Goal: Task Accomplishment & Management: Manage account settings

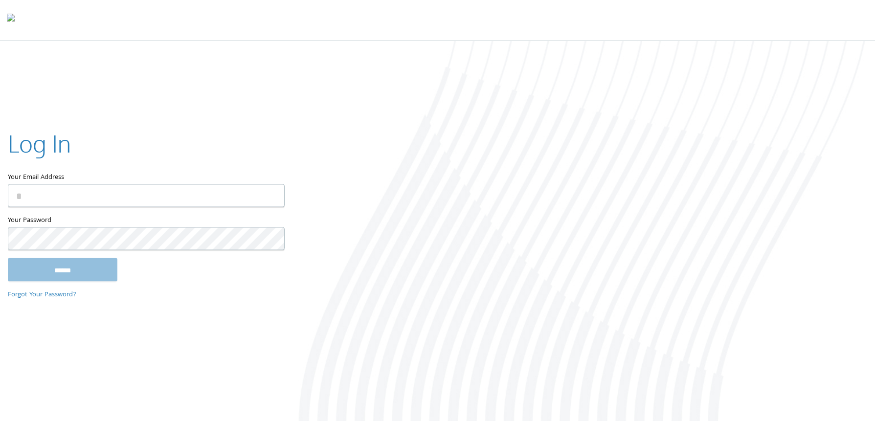
type input "**********"
click at [71, 268] on input "******" at bounding box center [63, 269] width 110 height 23
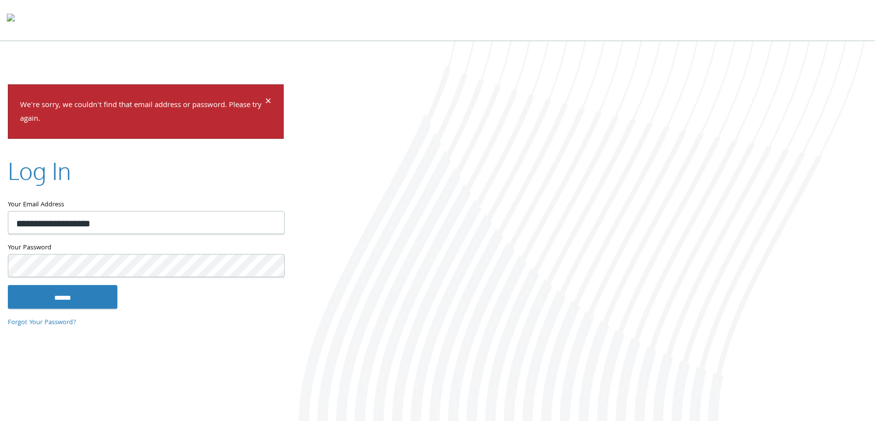
click at [8, 285] on input "******" at bounding box center [63, 296] width 110 height 23
